Goal: Task Accomplishment & Management: Use online tool/utility

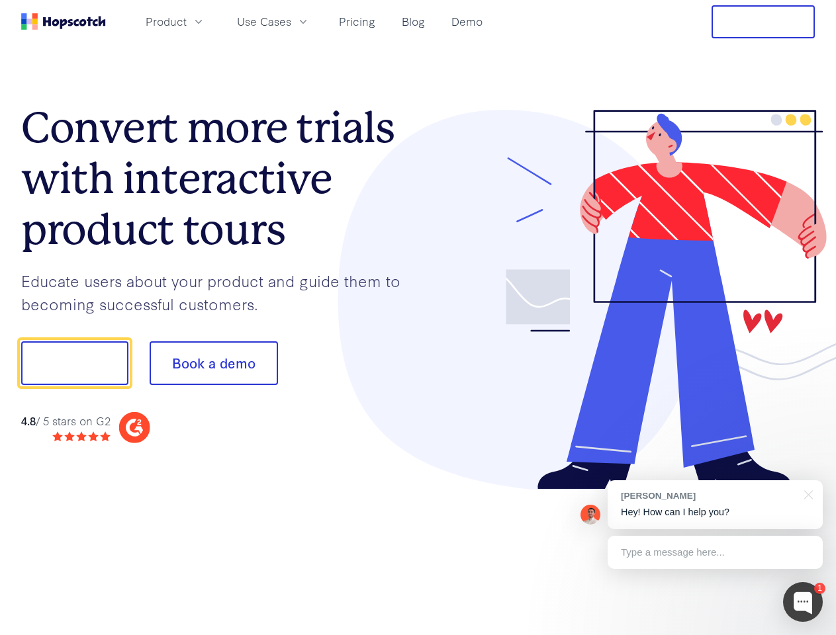
click at [418, 318] on div at bounding box center [616, 300] width 397 height 381
click at [187, 21] on span "Product" at bounding box center [166, 21] width 41 height 17
click at [291, 21] on span "Use Cases" at bounding box center [264, 21] width 54 height 17
click at [763, 22] on button "Free Trial" at bounding box center [763, 21] width 103 height 33
click at [74, 363] on button "Show me!" at bounding box center [74, 364] width 107 height 44
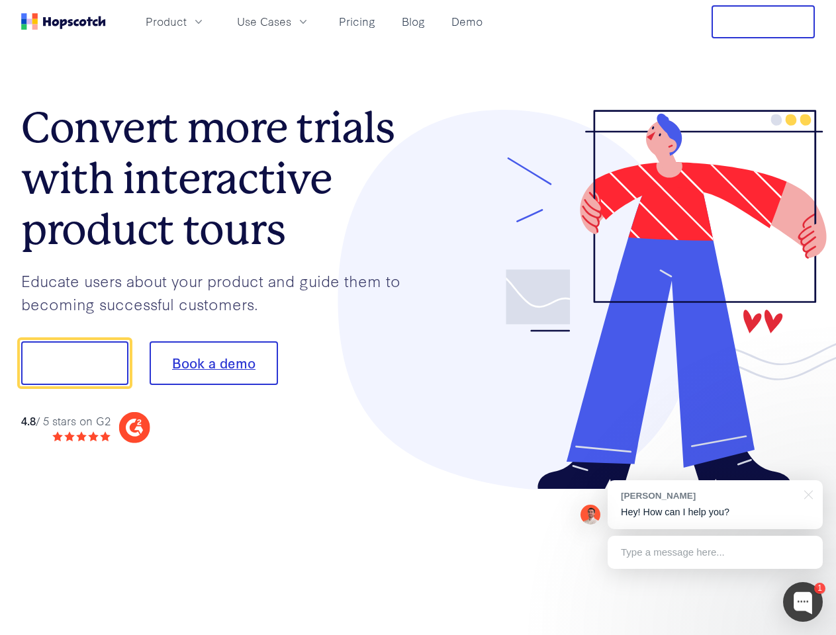
click at [213, 363] on button "Book a demo" at bounding box center [214, 364] width 128 height 44
click at [803, 602] on div at bounding box center [803, 603] width 40 height 40
click at [715, 505] on div "[PERSON_NAME] Hey! How can I help you?" at bounding box center [715, 505] width 215 height 49
click at [806, 494] on div at bounding box center [806, 494] width 33 height 27
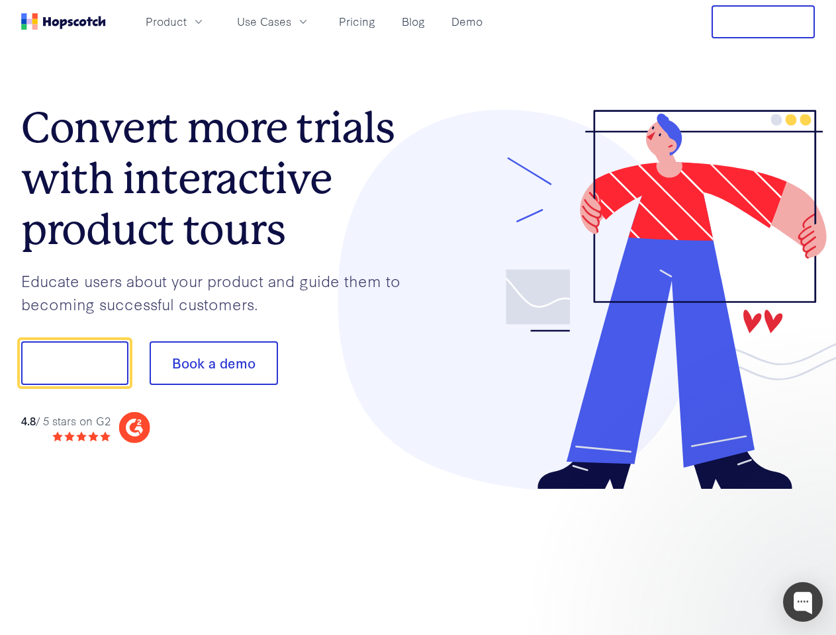
click at [715, 553] on div at bounding box center [699, 450] width 248 height 264
